Goal: Task Accomplishment & Management: Use online tool/utility

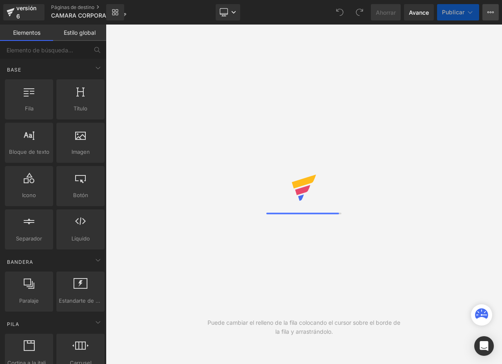
click at [488, 13] on icon at bounding box center [491, 12] width 7 height 7
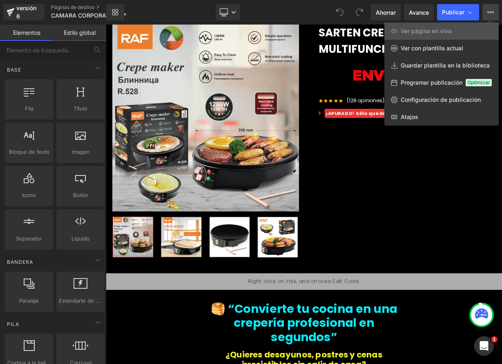
click at [382, 168] on div at bounding box center [304, 194] width 396 height 339
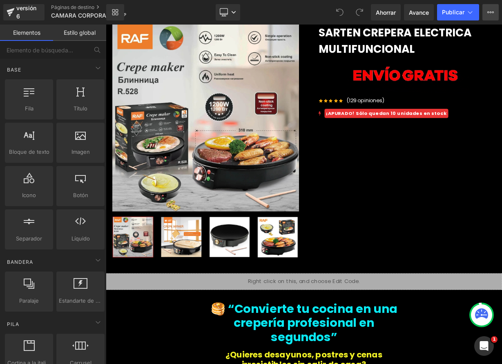
click at [489, 12] on icon at bounding box center [489, 12] width 2 height 2
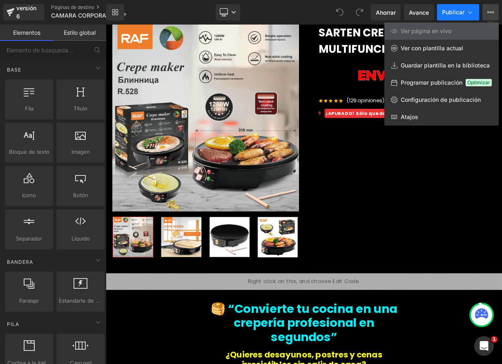
click at [473, 12] on icon at bounding box center [470, 12] width 8 height 8
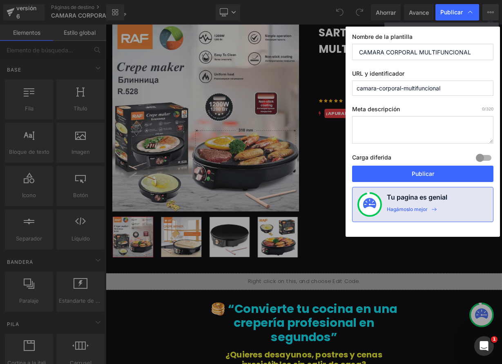
click at [387, 125] on textarea at bounding box center [422, 129] width 141 height 27
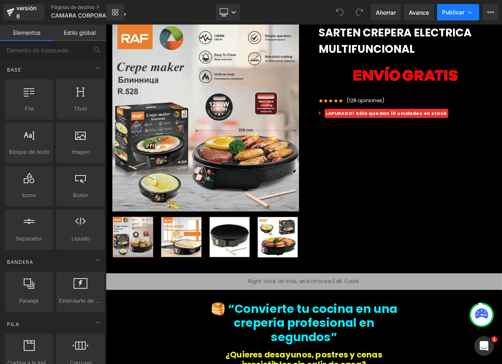
click at [472, 13] on icon at bounding box center [470, 12] width 8 height 8
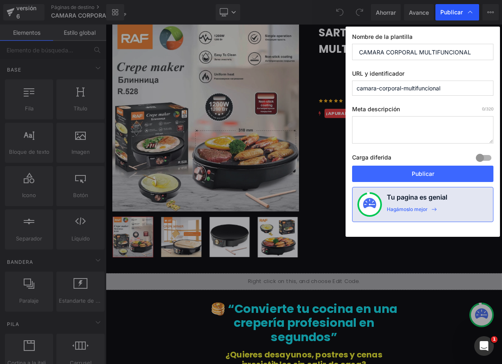
click at [473, 12] on icon at bounding box center [470, 12] width 8 height 8
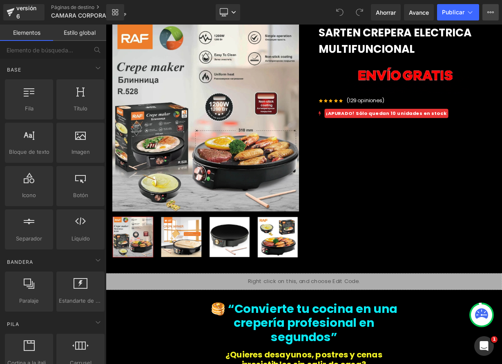
click at [495, 13] on button "Ver página en vivo Ver con plantilla actual Guardar plantilla en la biblioteca …" at bounding box center [491, 12] width 16 height 16
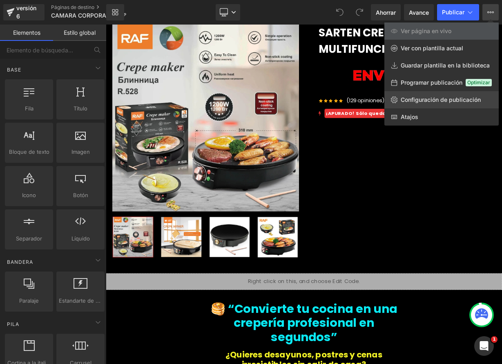
click at [428, 96] on font "Configuración de publicación" at bounding box center [441, 99] width 80 height 7
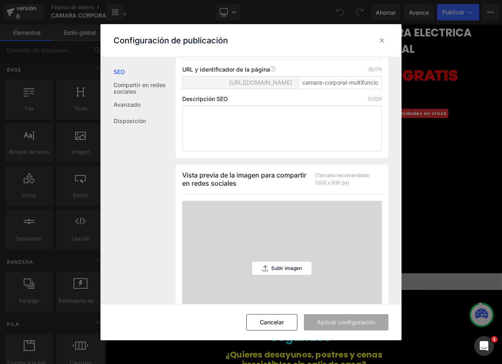
scroll to position [107, 0]
click at [124, 104] on font "Avanzado" at bounding box center [127, 104] width 27 height 7
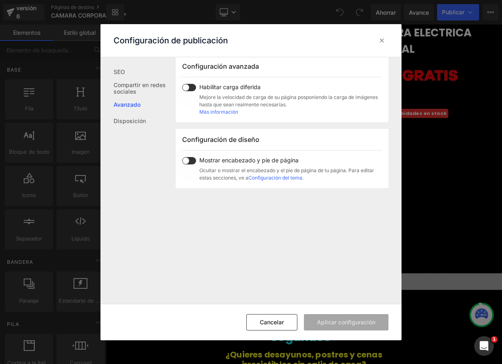
scroll to position [447, 0]
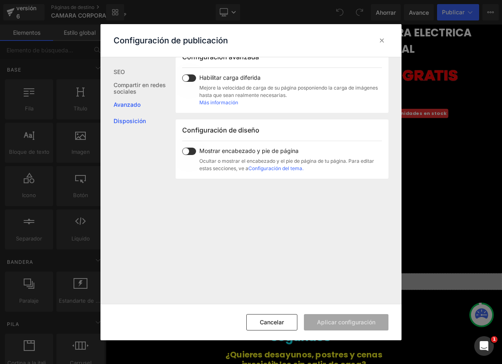
click at [125, 124] on link "Disposición" at bounding box center [145, 121] width 62 height 16
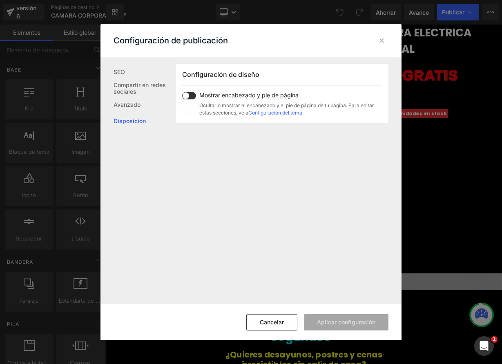
scroll to position [520, 0]
click at [118, 74] on font "SEO" at bounding box center [119, 71] width 11 height 7
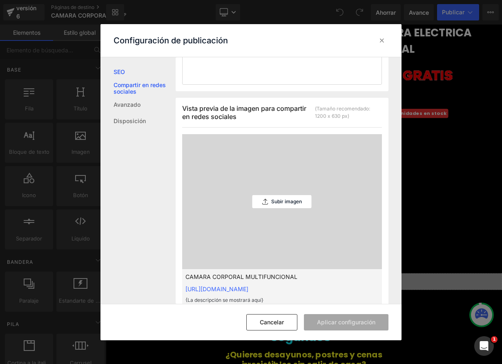
scroll to position [174, 0]
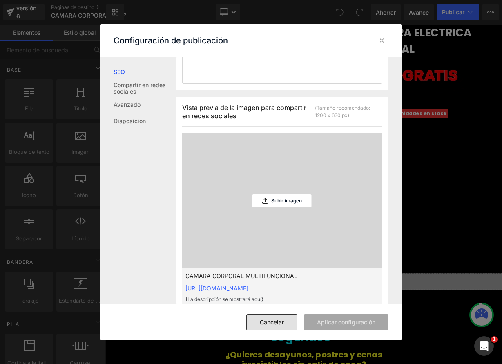
click at [277, 321] on font "Cancelar" at bounding box center [272, 321] width 24 height 7
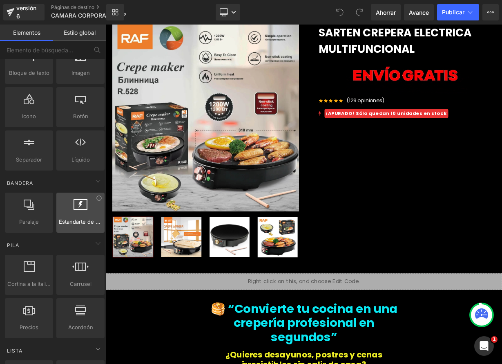
scroll to position [0, 0]
